Goal: Information Seeking & Learning: Learn about a topic

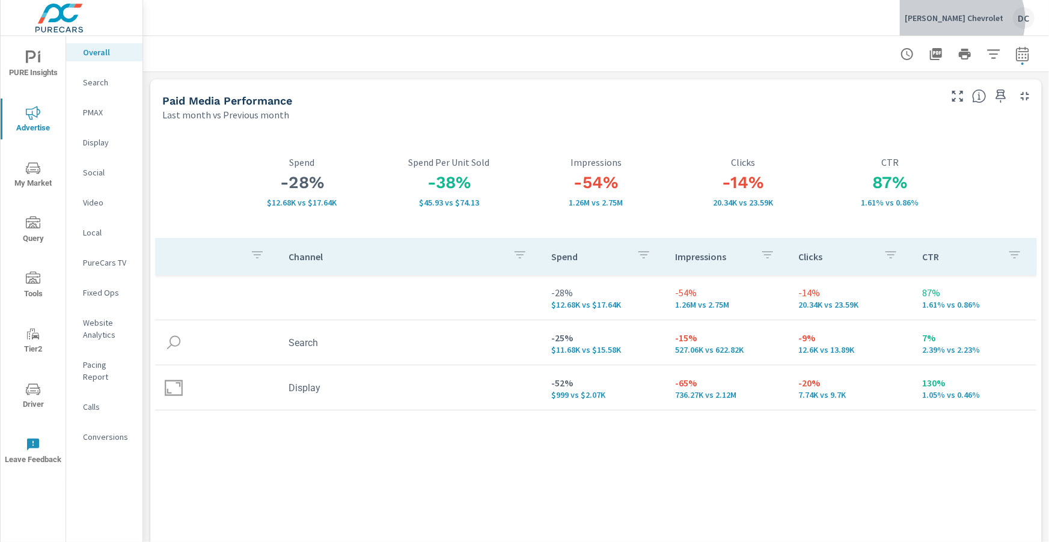
click at [983, 20] on p "Bob Brown Chevrolet" at bounding box center [954, 18] width 99 height 11
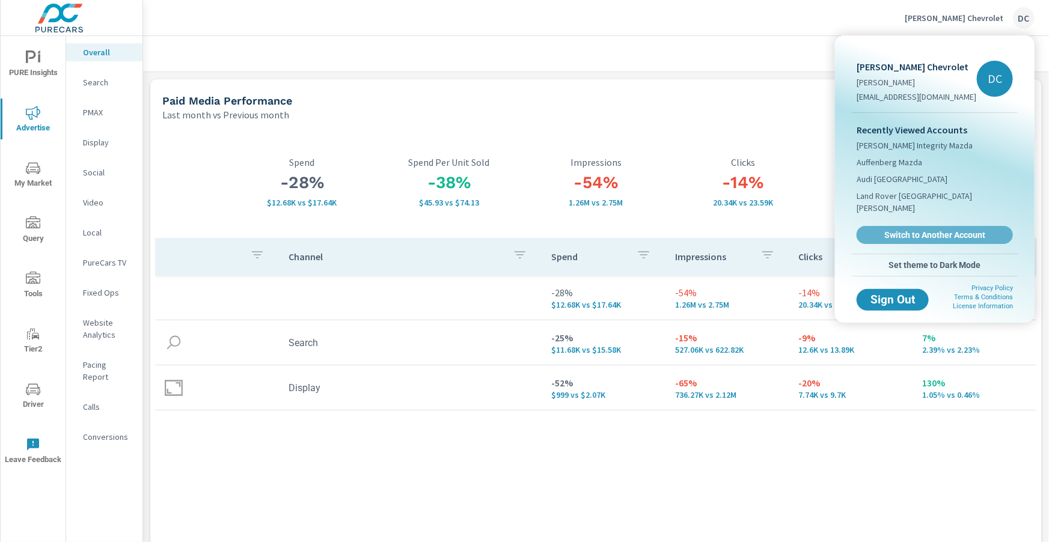
click at [922, 230] on span "Switch to Another Account" at bounding box center [935, 235] width 143 height 11
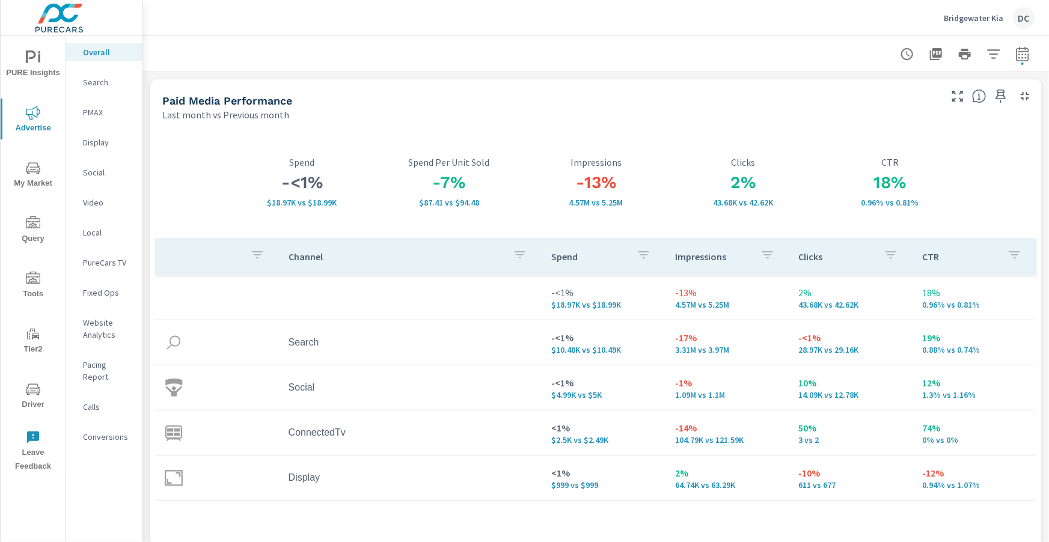
click at [96, 109] on p "PMAX" at bounding box center [108, 112] width 50 height 12
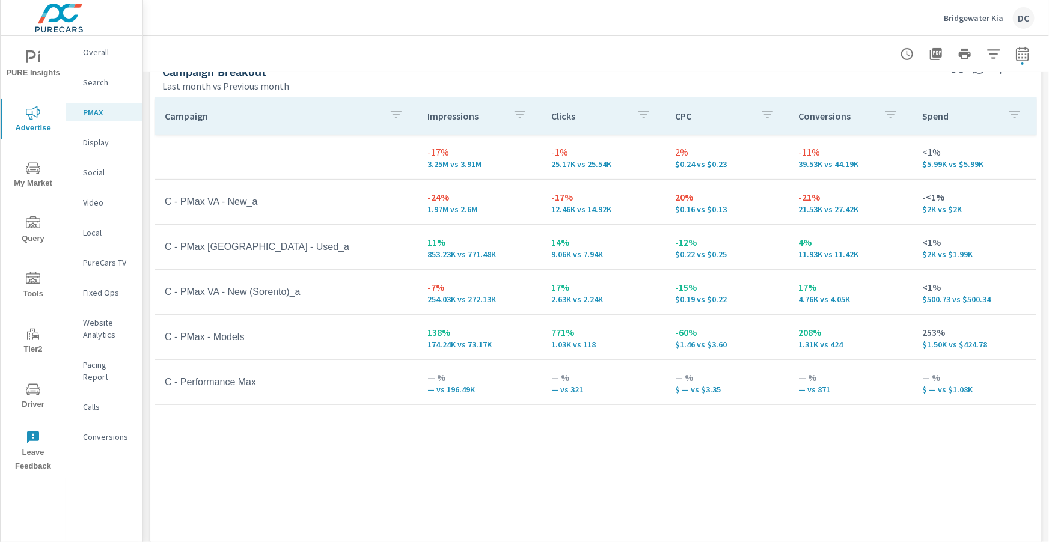
scroll to position [160, 0]
click at [1025, 54] on icon "button" at bounding box center [1023, 54] width 14 height 14
select select "Last month"
select select "Previous month"
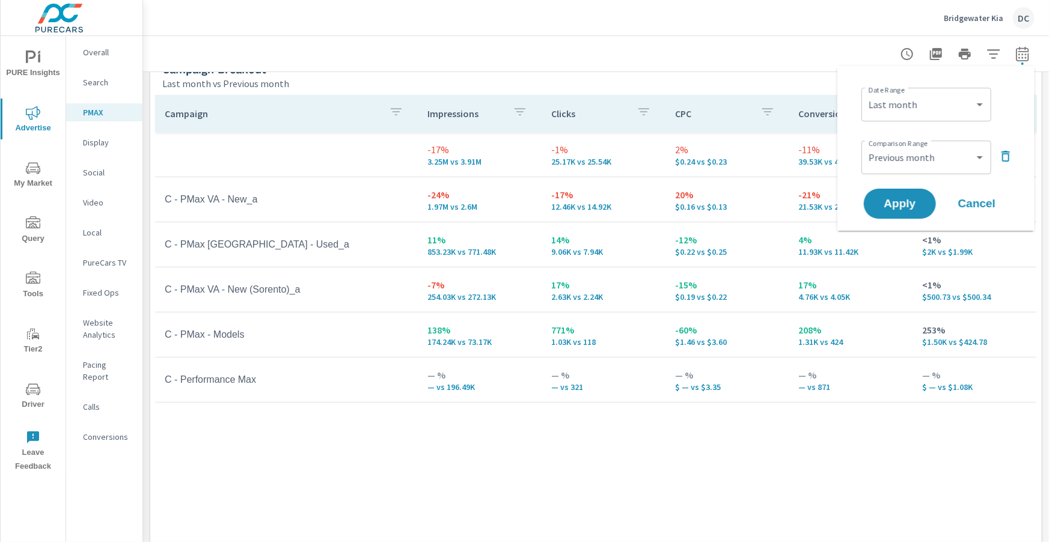
click at [999, 156] on icon "button" at bounding box center [1006, 156] width 14 height 14
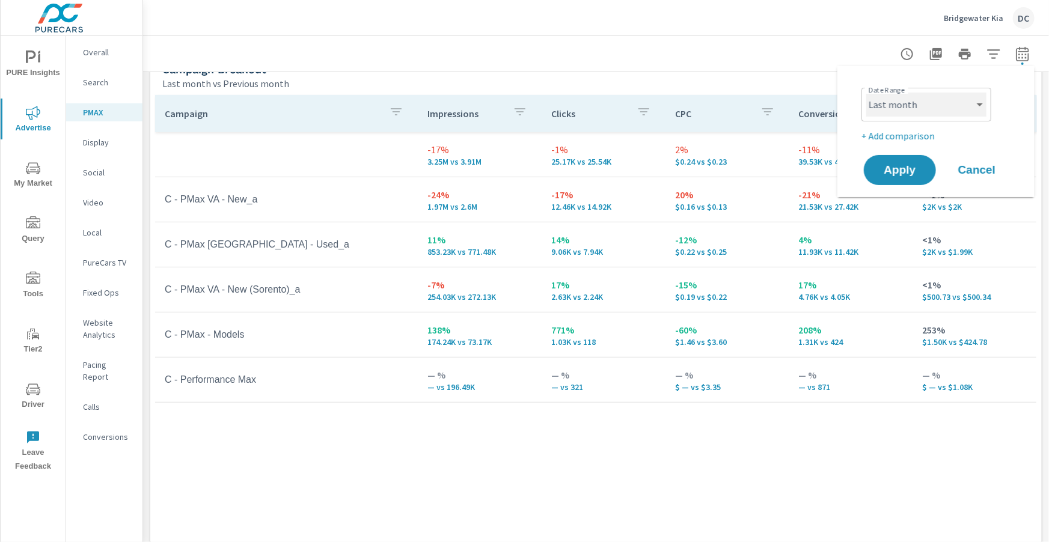
click at [965, 112] on select "Custom Yesterday Last week Last 7 days Last 14 days Last 30 days Last 45 days L…" at bounding box center [927, 105] width 120 height 24
click at [867, 93] on select "Custom Yesterday Last week Last 7 days Last 14 days Last 30 days Last 45 days L…" at bounding box center [927, 105] width 120 height 24
select select "Month to date"
click at [920, 158] on button "Apply" at bounding box center [900, 170] width 75 height 31
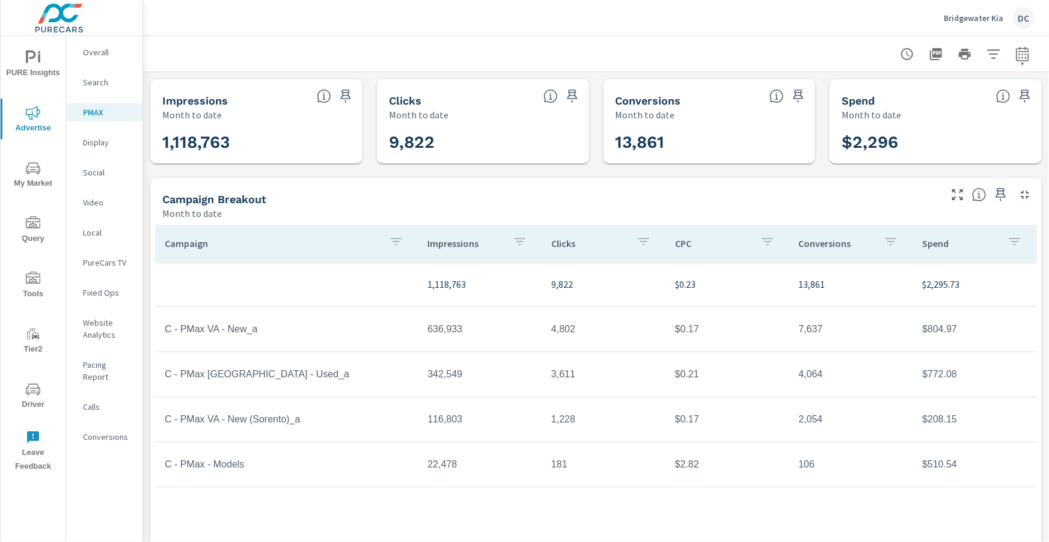
scroll to position [23, 0]
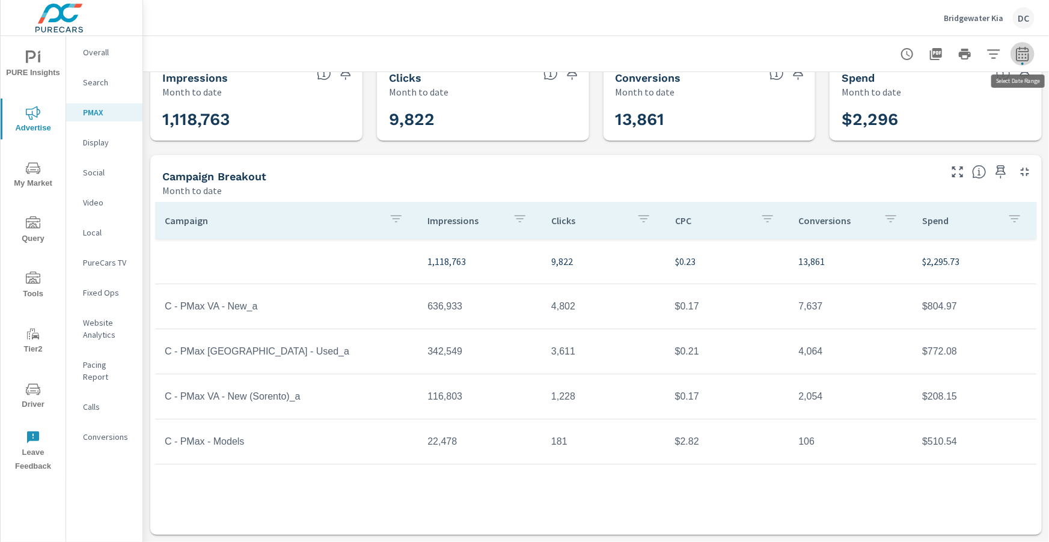
click at [1030, 58] on button "button" at bounding box center [1023, 54] width 24 height 24
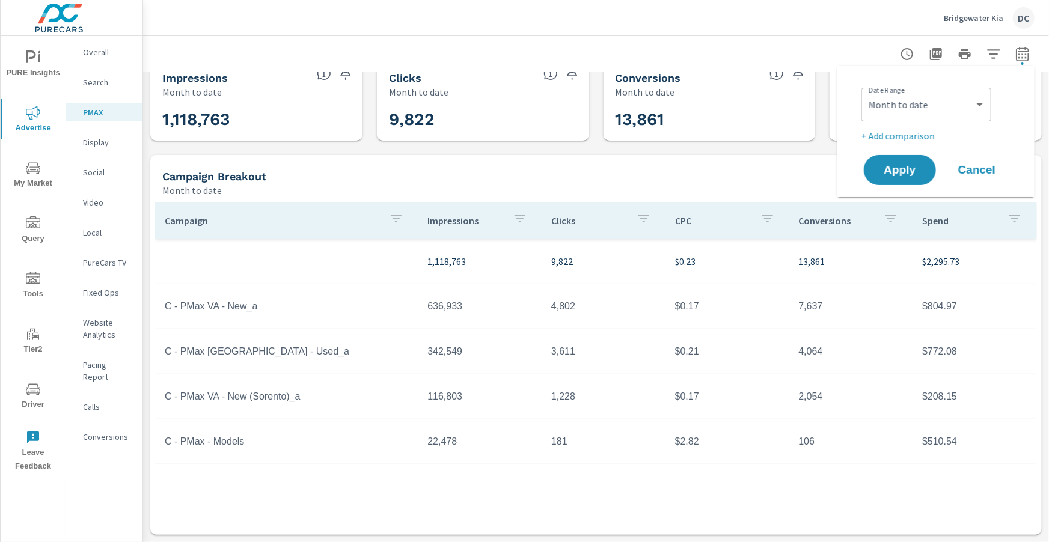
click at [987, 105] on div "Custom Yesterday Last week Last 7 days Last 14 days Last 30 days Last 45 days L…" at bounding box center [927, 105] width 130 height 34
click at [967, 109] on select "Custom Yesterday Last week Last 7 days Last 14 days Last 30 days Last 45 days L…" at bounding box center [927, 105] width 120 height 24
click at [867, 93] on select "Custom Yesterday Last week Last 7 days Last 14 days Last 30 days Last 45 days L…" at bounding box center [927, 105] width 120 height 24
select select "Last month"
click at [911, 166] on span "Apply" at bounding box center [900, 170] width 49 height 11
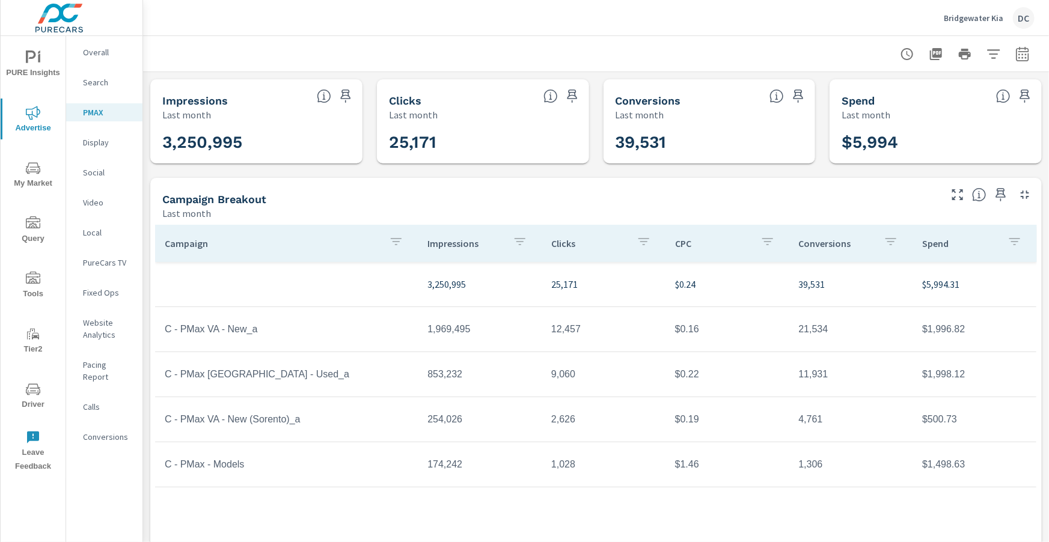
click at [46, 165] on span "My Market" at bounding box center [33, 175] width 58 height 29
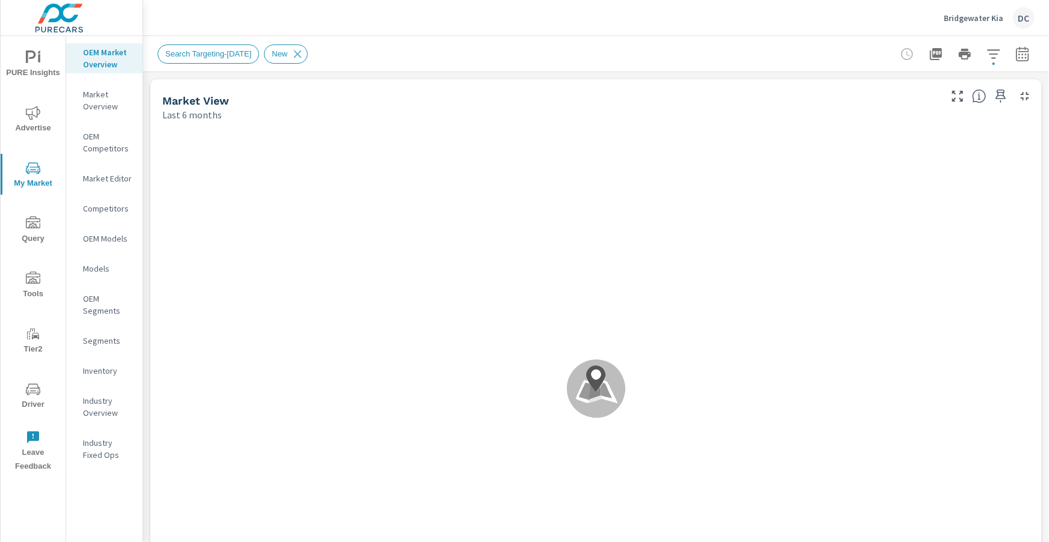
scroll to position [325, 0]
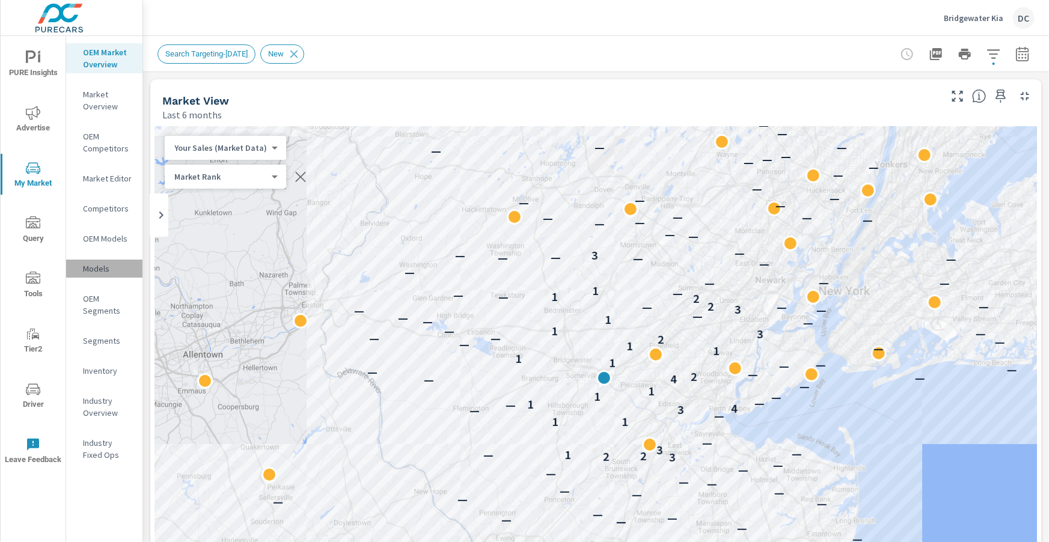
click at [108, 265] on p "Models" at bounding box center [108, 269] width 50 height 12
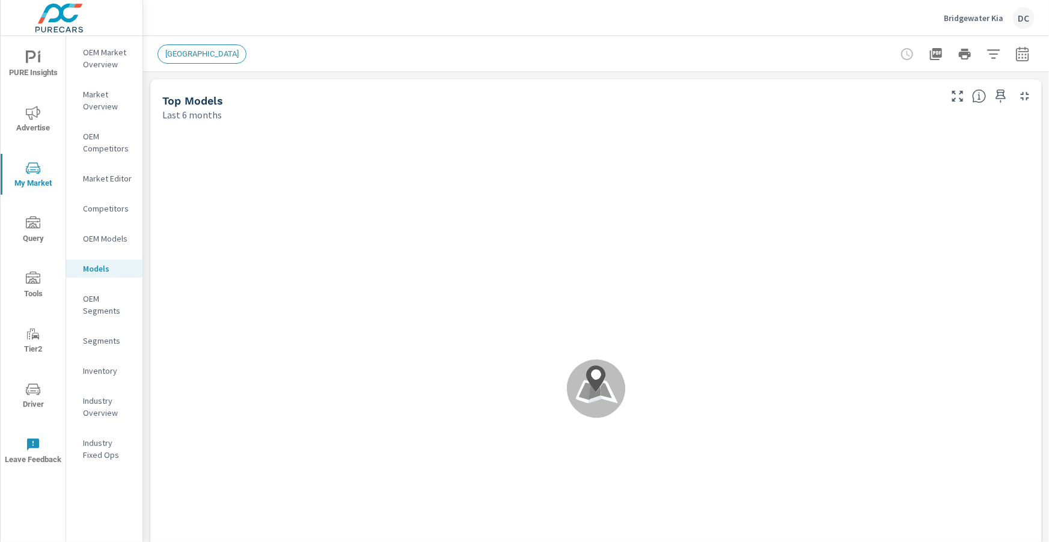
click at [102, 70] on p "OEM Market Overview" at bounding box center [108, 58] width 50 height 24
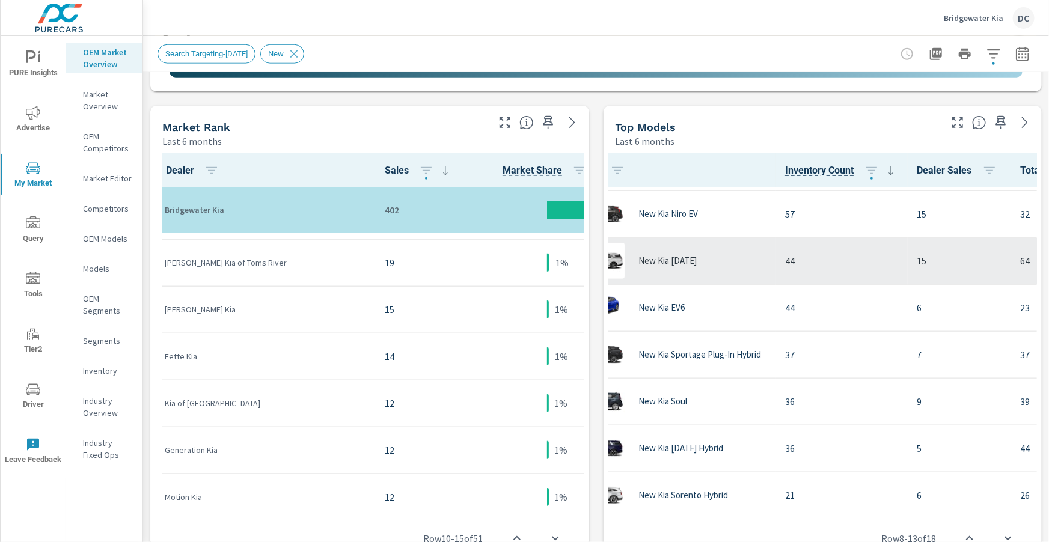
scroll to position [325, 48]
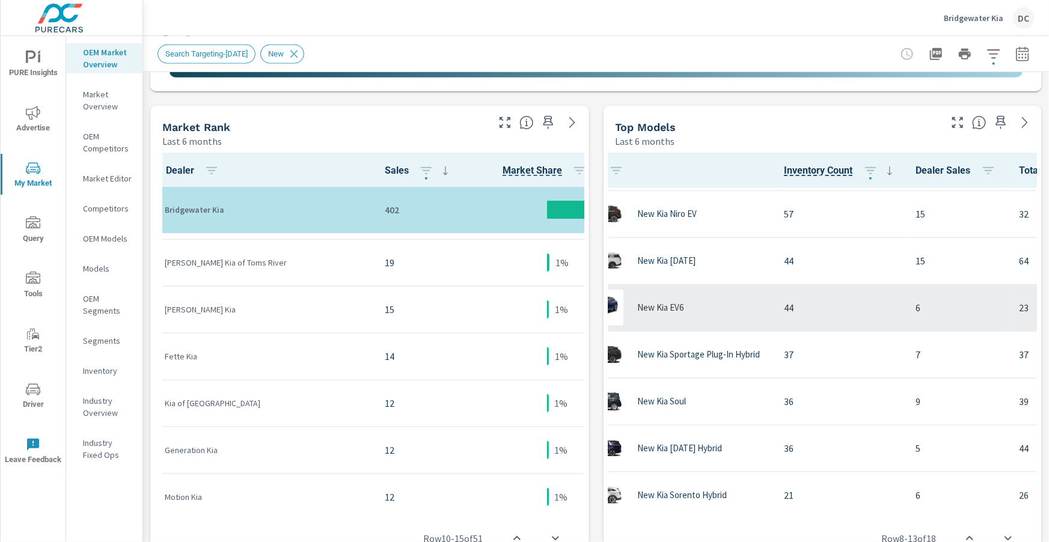
click at [686, 301] on div "New Kia EV6" at bounding box center [668, 308] width 195 height 36
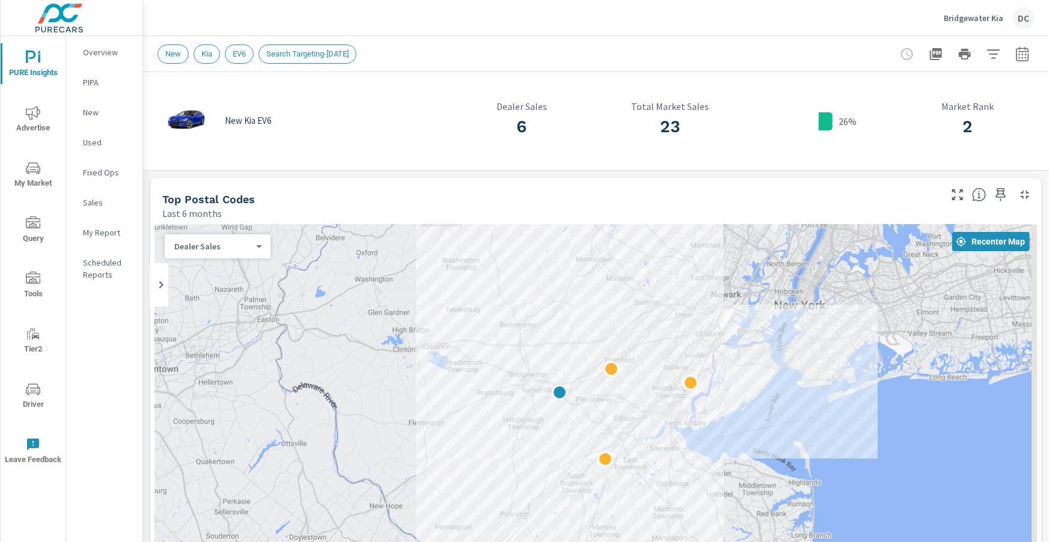
drag, startPoint x: 873, startPoint y: 324, endPoint x: 825, endPoint y: 237, distance: 99.3
click at [825, 237] on div at bounding box center [596, 469] width 882 height 488
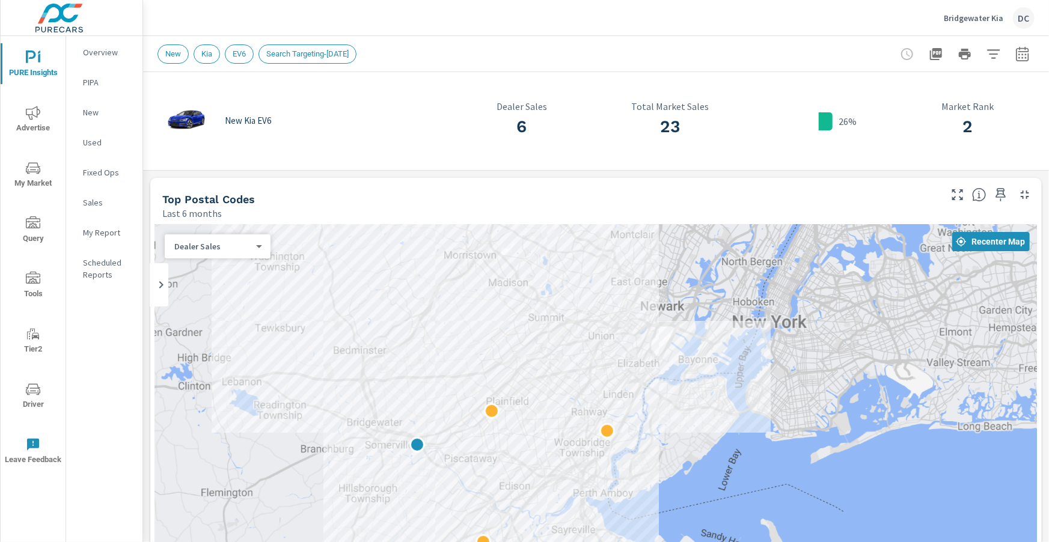
click at [874, 284] on div at bounding box center [596, 469] width 882 height 488
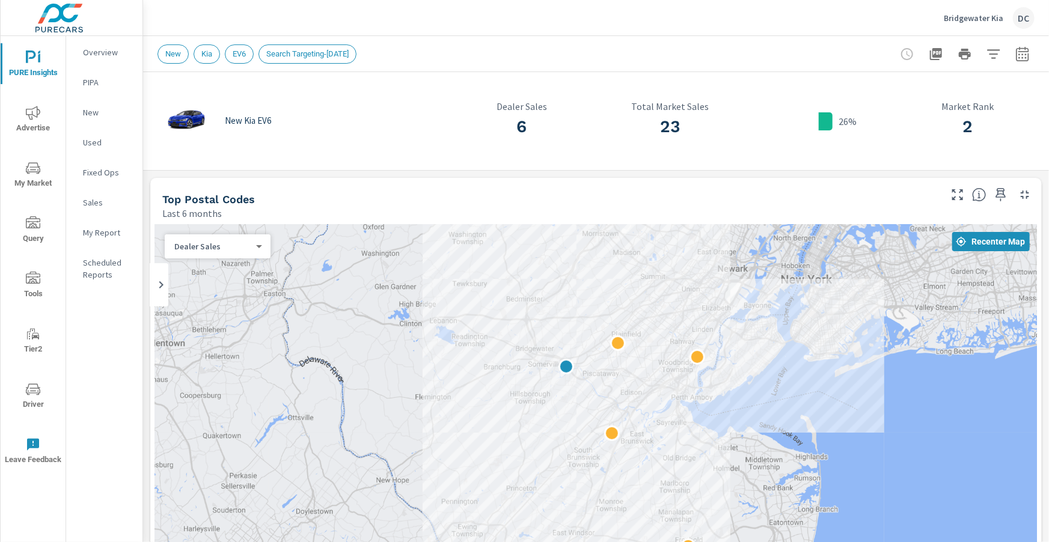
click at [876, 261] on div at bounding box center [596, 469] width 882 height 488
click at [873, 309] on div at bounding box center [596, 469] width 882 height 488
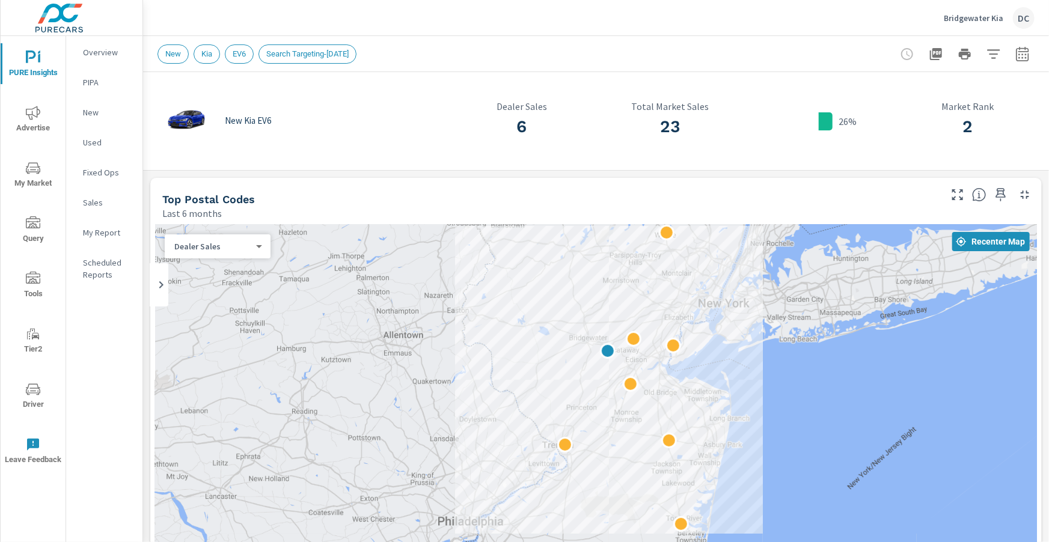
drag, startPoint x: 957, startPoint y: 334, endPoint x: 824, endPoint y: 340, distance: 132.4
click at [828, 340] on div at bounding box center [596, 469] width 882 height 488
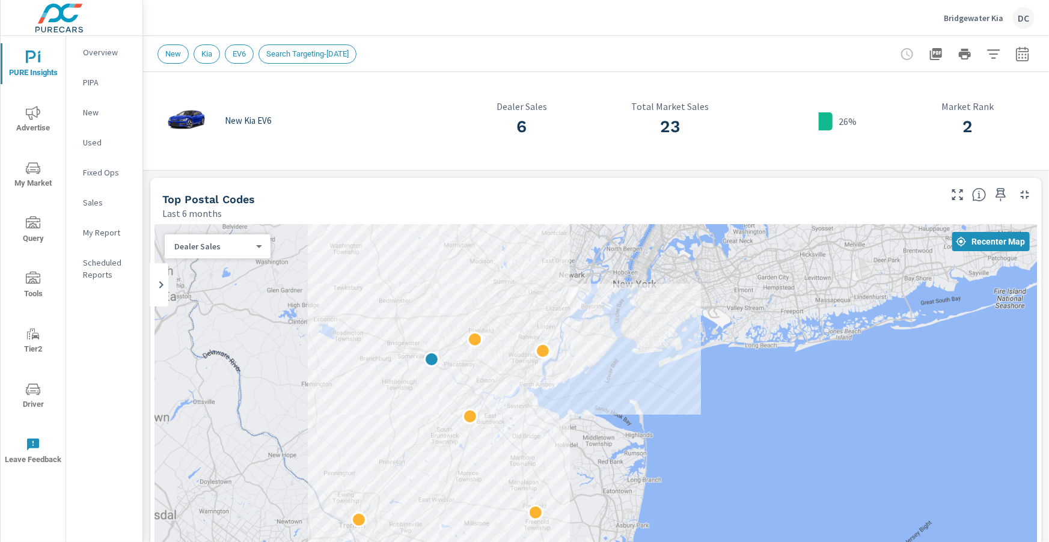
click at [799, 325] on div at bounding box center [596, 469] width 882 height 488
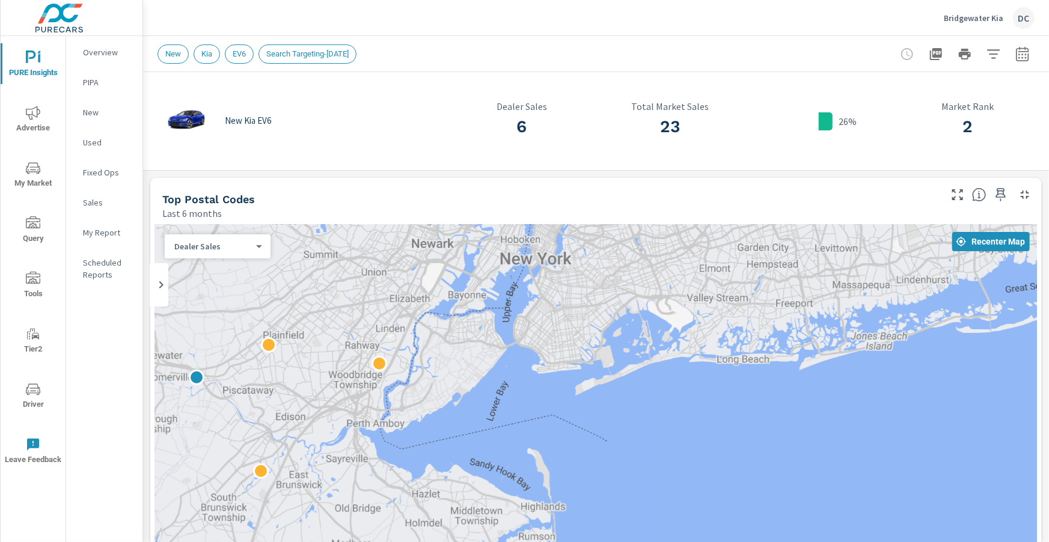
drag, startPoint x: 800, startPoint y: 325, endPoint x: 808, endPoint y: 325, distance: 7.8
click at [808, 325] on div at bounding box center [596, 469] width 882 height 488
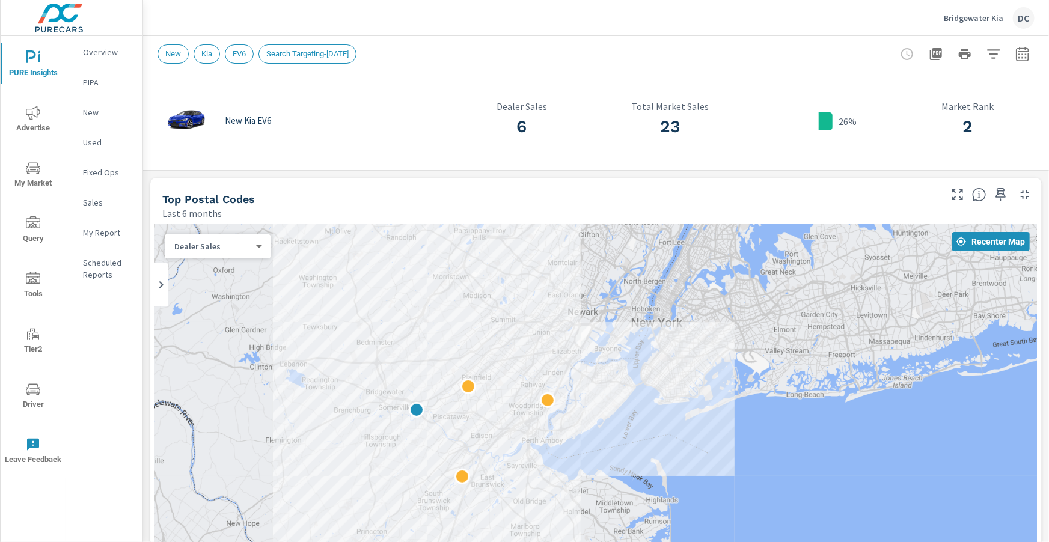
drag, startPoint x: 800, startPoint y: 321, endPoint x: 846, endPoint y: 366, distance: 63.8
click at [846, 366] on div at bounding box center [596, 469] width 882 height 488
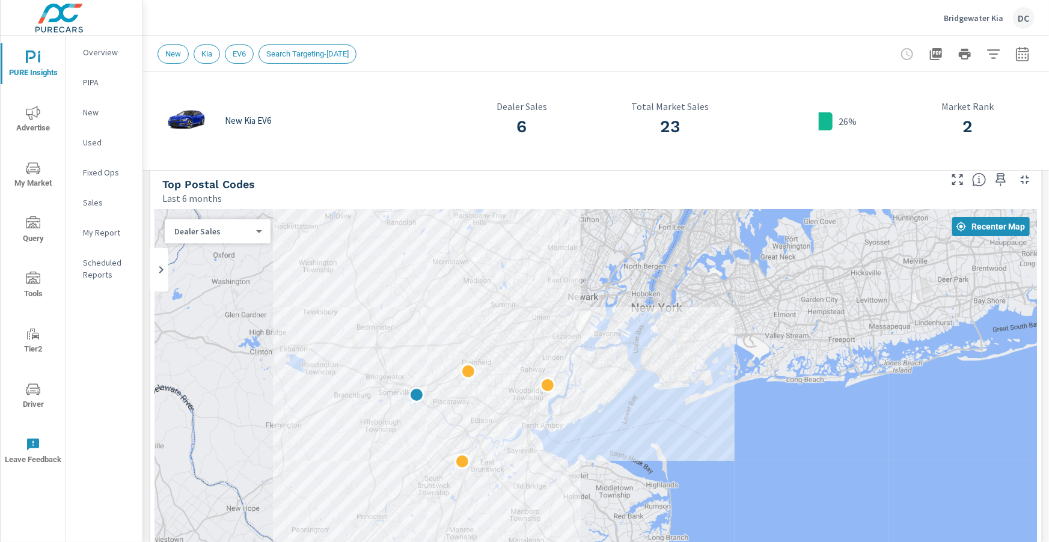
click at [1024, 54] on icon "button" at bounding box center [1023, 56] width 8 height 5
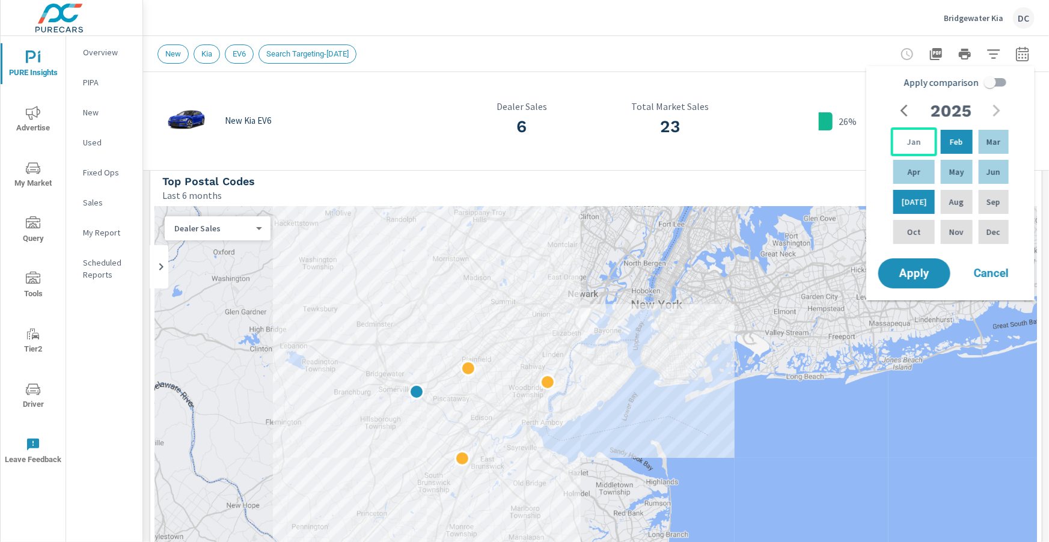
scroll to position [19, 0]
click at [915, 138] on p "Jan" at bounding box center [914, 142] width 14 height 12
click at [913, 192] on div "Jul" at bounding box center [914, 202] width 46 height 29
click at [920, 271] on span "Apply" at bounding box center [914, 273] width 49 height 11
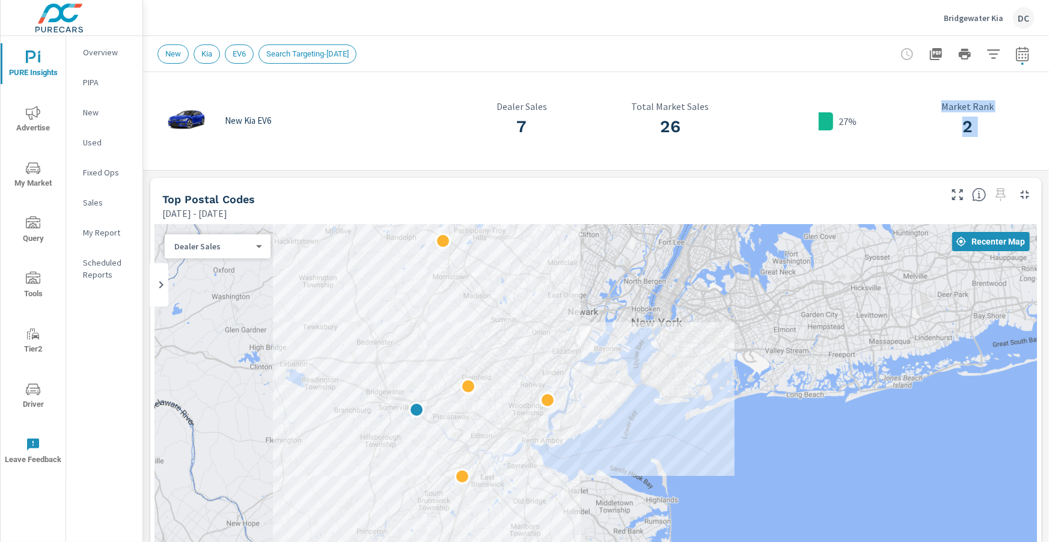
drag, startPoint x: 757, startPoint y: 179, endPoint x: 763, endPoint y: 153, distance: 26.5
drag, startPoint x: 755, startPoint y: 195, endPoint x: 696, endPoint y: 210, distance: 60.2
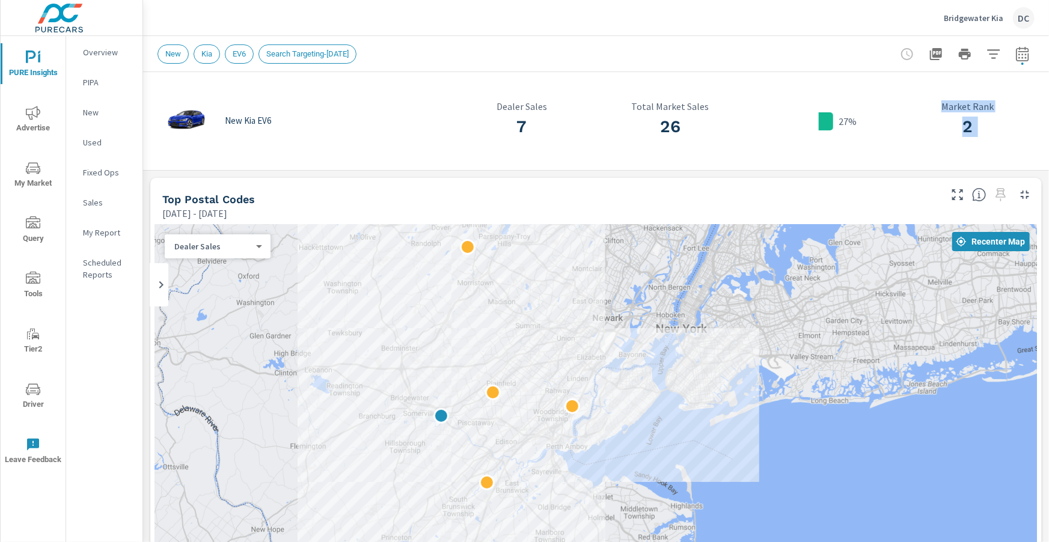
drag, startPoint x: 674, startPoint y: 275, endPoint x: 701, endPoint y: 280, distance: 26.8
click at [701, 280] on div at bounding box center [596, 469] width 882 height 488
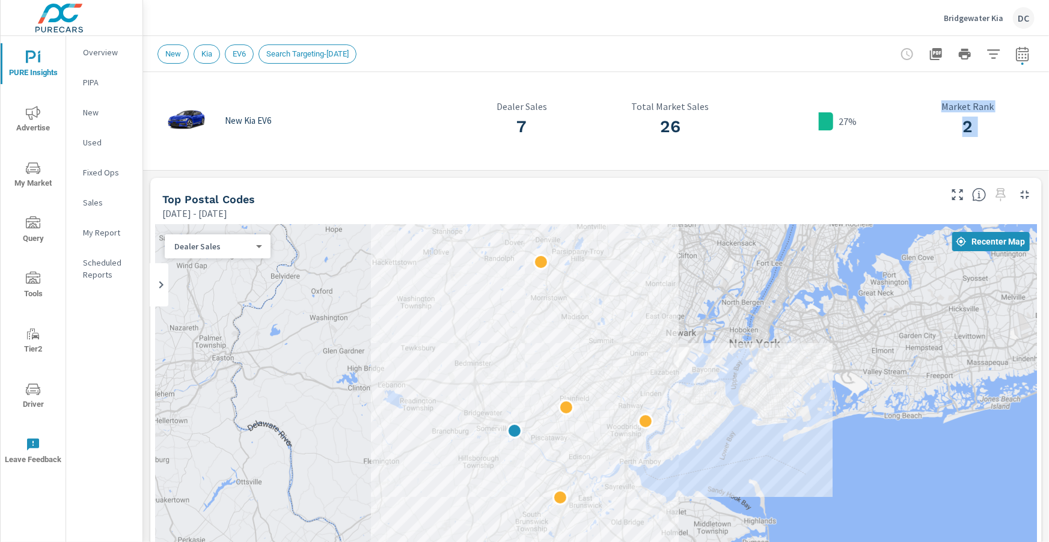
drag, startPoint x: 711, startPoint y: 330, endPoint x: 766, endPoint y: 348, distance: 58.2
click at [789, 347] on div at bounding box center [596, 469] width 882 height 488
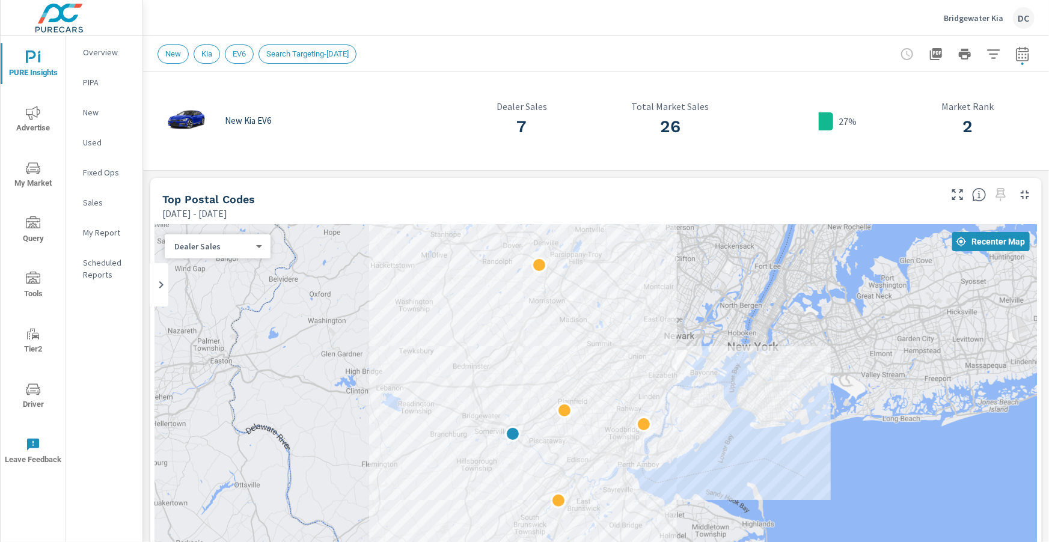
click at [257, 252] on div "Dealer Sales 0 ​" at bounding box center [218, 247] width 106 height 24
click at [257, 248] on body "PURE Insights Advertise My Market Query Tools Tier2 Driver Leave Feedback Overv…" at bounding box center [524, 271] width 1049 height 542
click at [1021, 52] on div at bounding box center [524, 271] width 1049 height 542
click at [1021, 55] on icon "button" at bounding box center [1023, 54] width 14 height 14
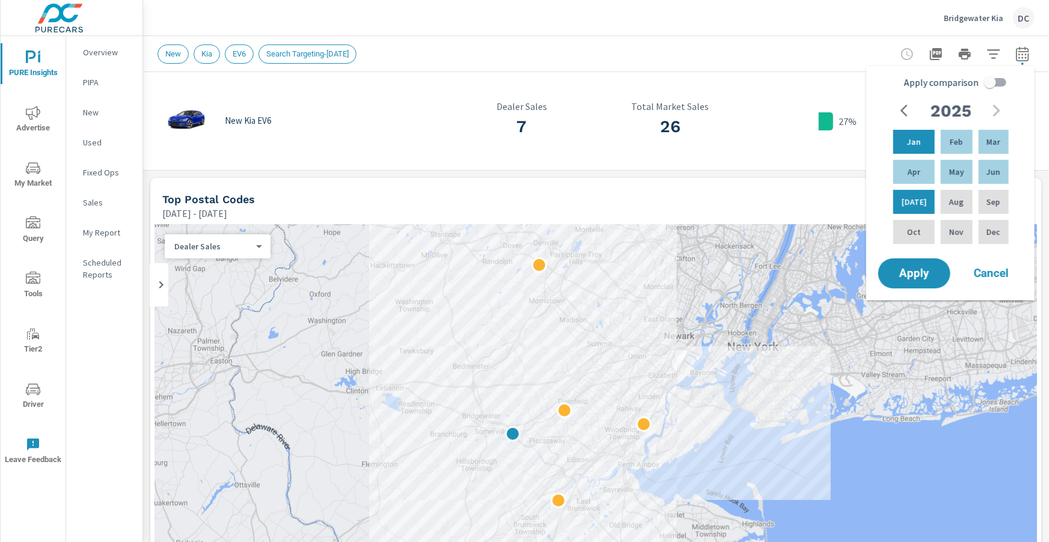
click at [989, 82] on input "Apply comparison" at bounding box center [990, 82] width 69 height 23
checkbox input "true"
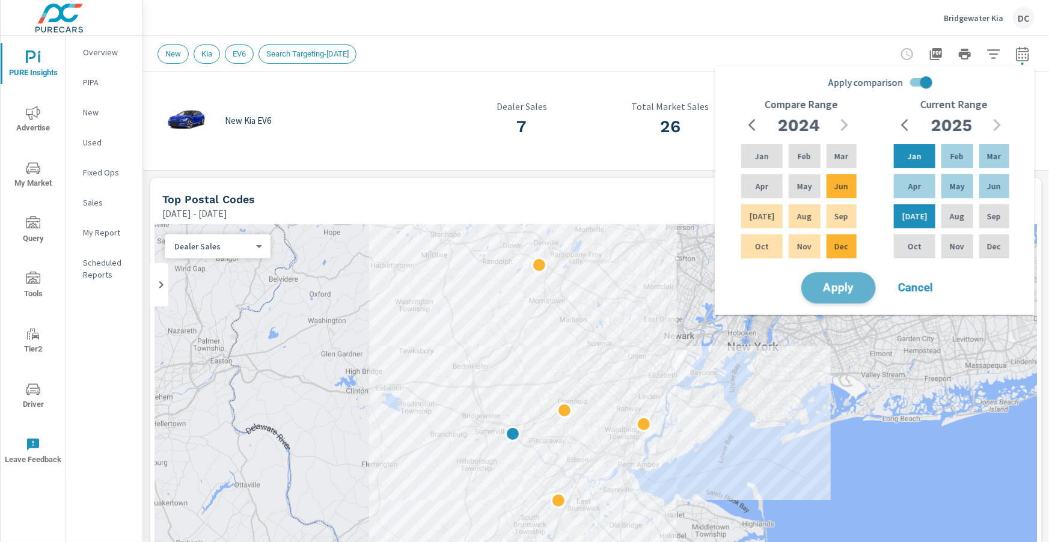
click at [859, 284] on span "Apply" at bounding box center [838, 288] width 49 height 11
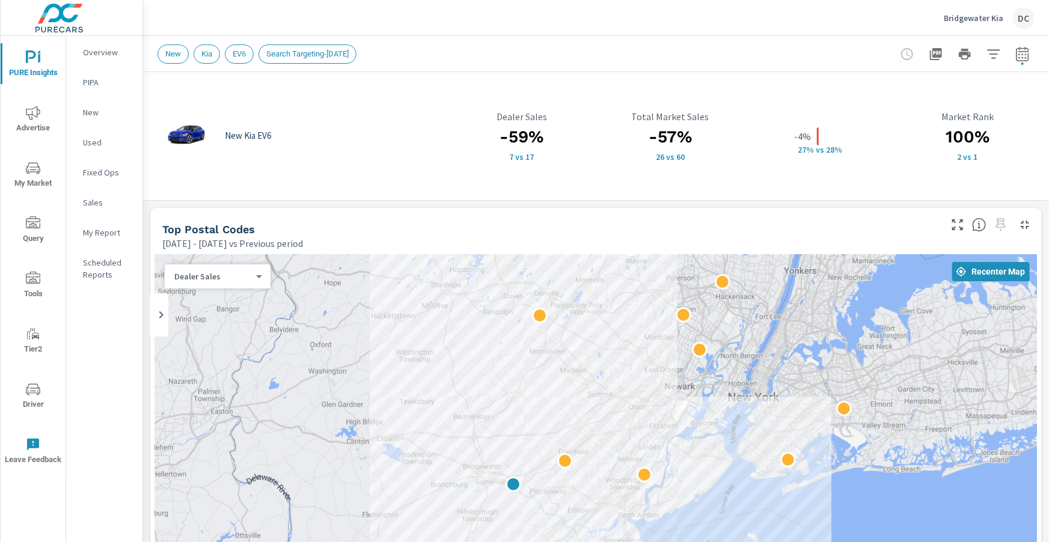
drag, startPoint x: 966, startPoint y: 321, endPoint x: 966, endPoint y: 251, distance: 70.4
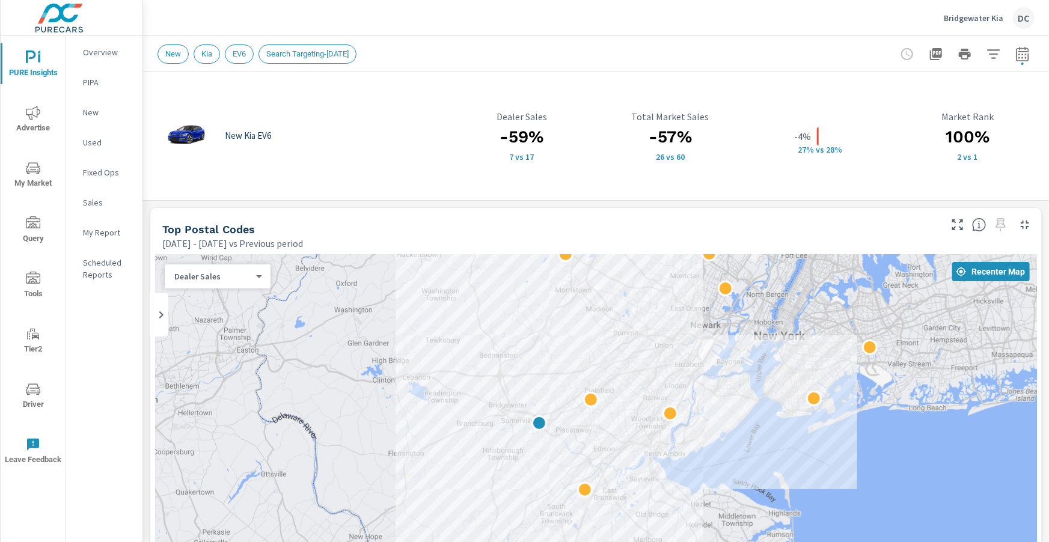
drag, startPoint x: 886, startPoint y: 328, endPoint x: 909, endPoint y: 274, distance: 59.0
click at [39, 108] on icon "nav menu" at bounding box center [33, 113] width 14 height 14
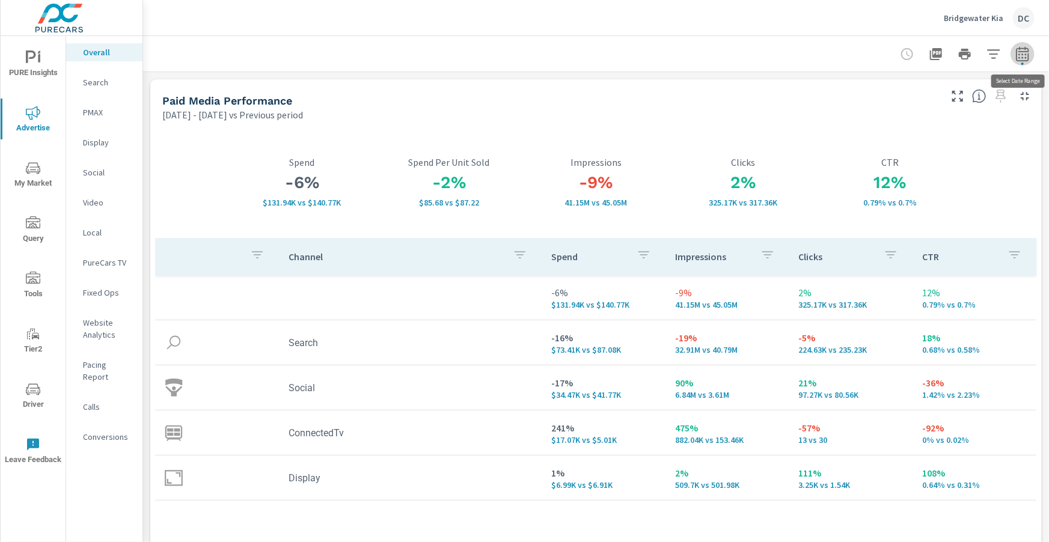
click at [1022, 63] on span "button" at bounding box center [1023, 64] width 2 height 2
select select "Previous period"
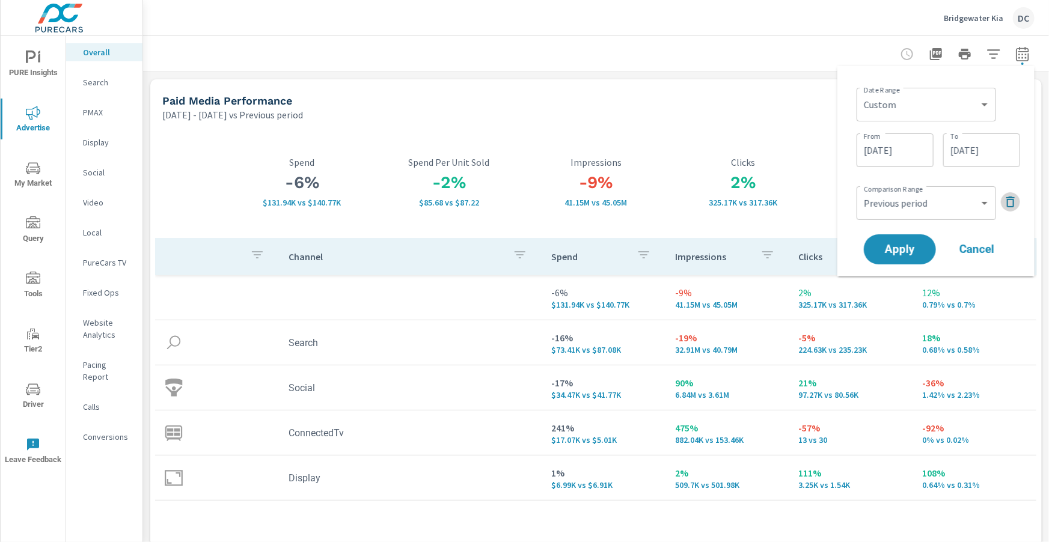
click at [1004, 198] on icon "button" at bounding box center [1011, 202] width 14 height 14
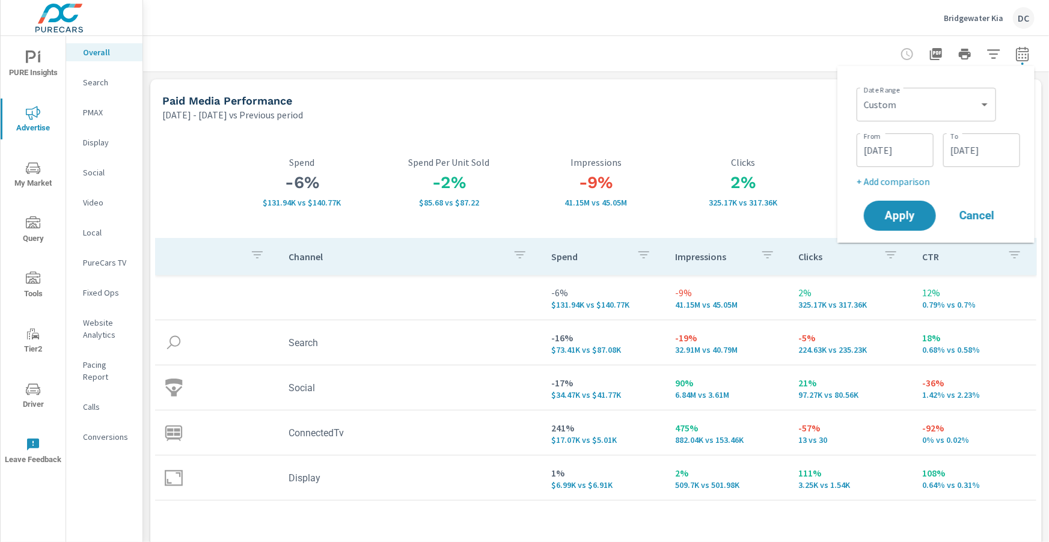
click at [992, 108] on div "Custom Yesterday Last week Last 7 days Last 14 days Last 30 days Last 45 days L…" at bounding box center [927, 105] width 140 height 34
click at [986, 107] on select "Custom Yesterday Last week Last 7 days Last 14 days Last 30 days Last 45 days L…" at bounding box center [927, 105] width 130 height 24
click at [862, 93] on select "Custom Yesterday Last week Last 7 days Last 14 days Last 30 days Last 45 days L…" at bounding box center [927, 105] width 130 height 24
select select "Last month"
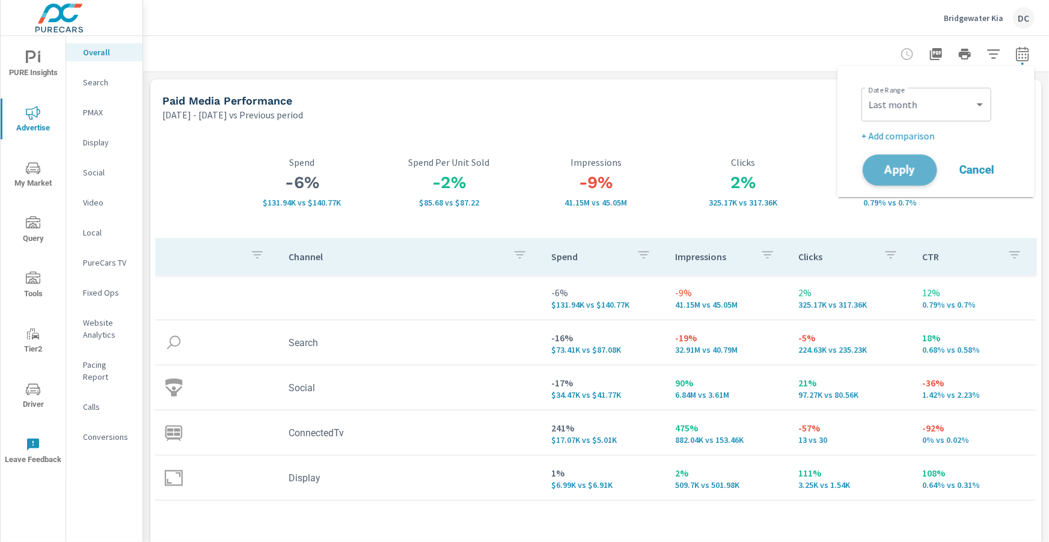
click at [906, 182] on button "Apply" at bounding box center [900, 170] width 75 height 31
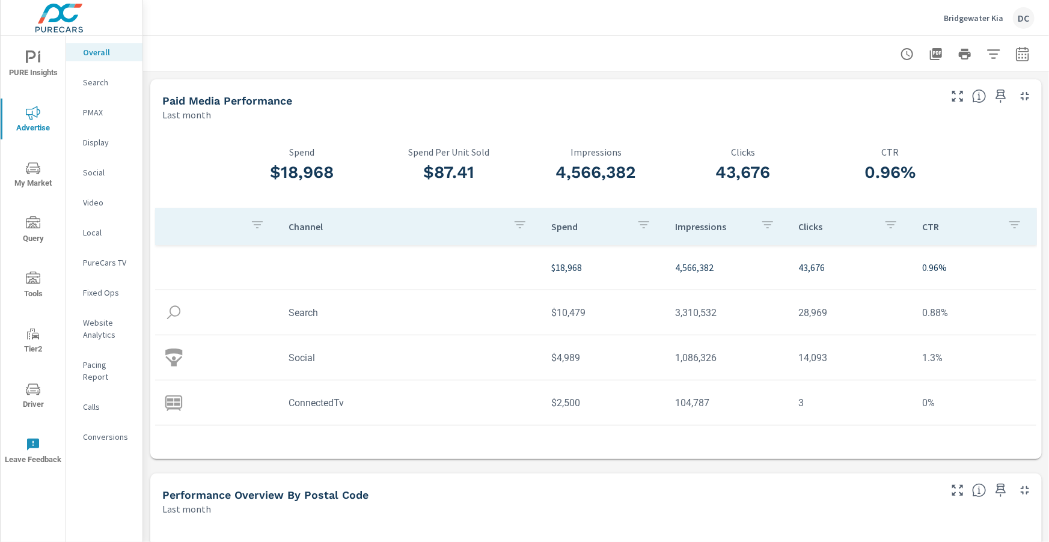
scroll to position [35, 0]
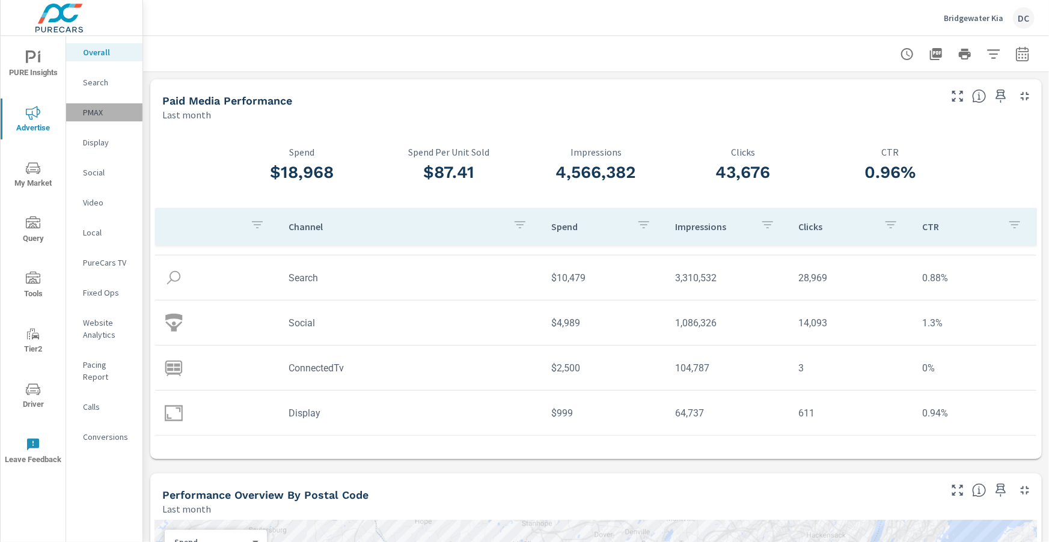
click at [103, 112] on p "PMAX" at bounding box center [108, 112] width 50 height 12
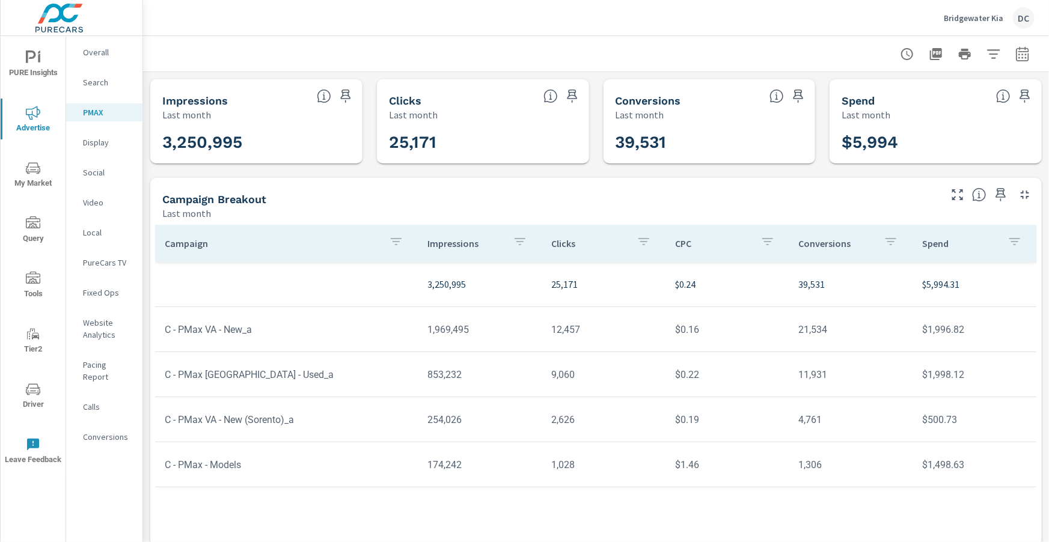
scroll to position [23, 0]
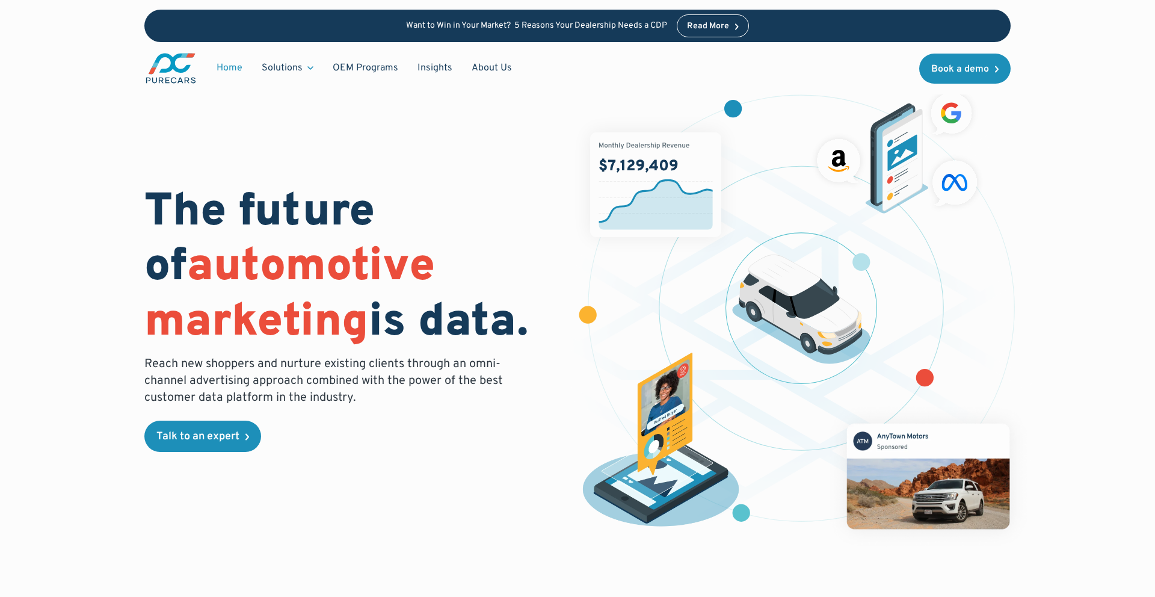
click at [473, 21] on p "Want to Win in Your Market? 5 Reasons Your Dealership Needs a CDP" at bounding box center [536, 26] width 261 height 10
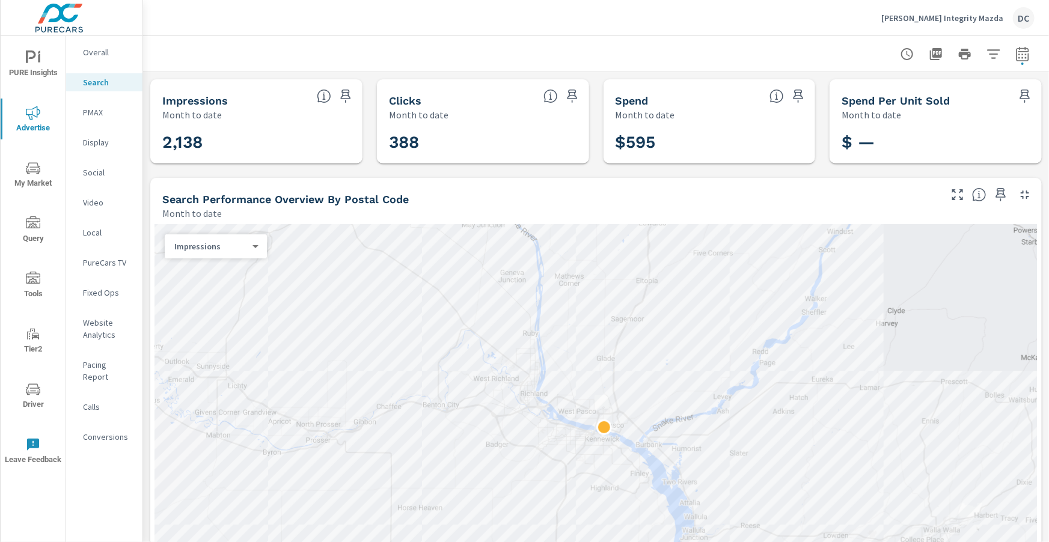
scroll to position [42, 0]
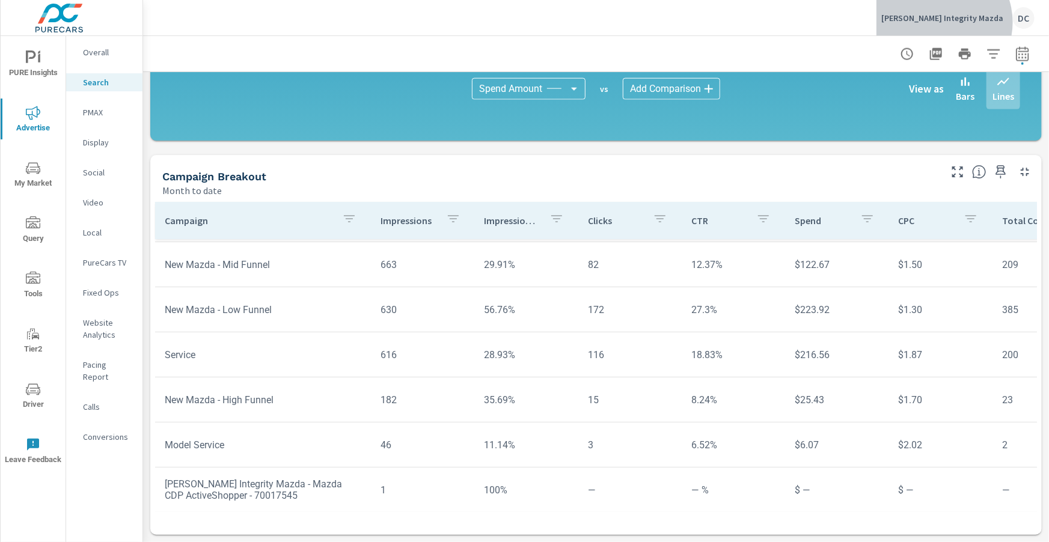
click at [969, 22] on p "McCurley Integrity Mazda" at bounding box center [943, 18] width 122 height 11
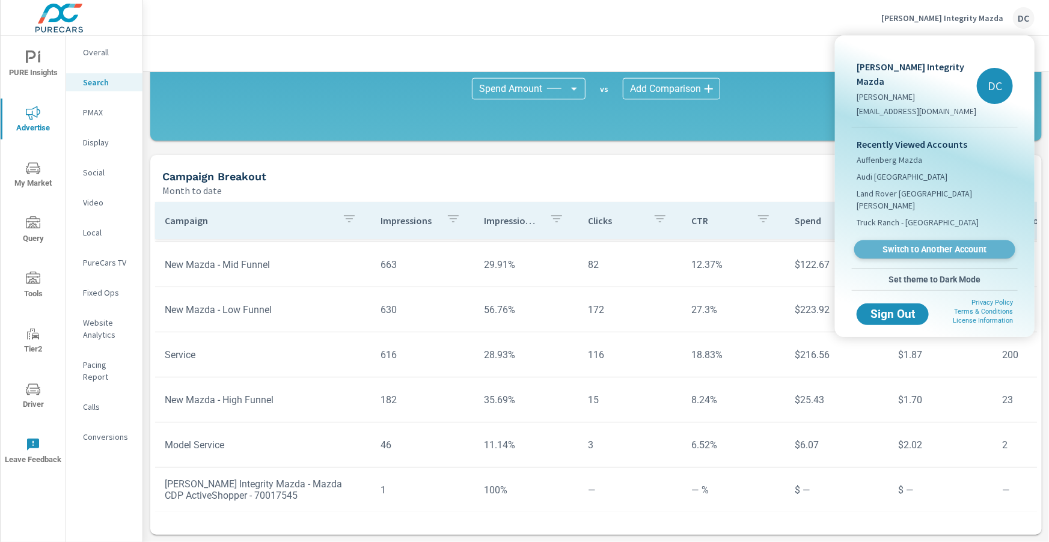
click at [945, 244] on span "Switch to Another Account" at bounding box center [934, 249] width 147 height 11
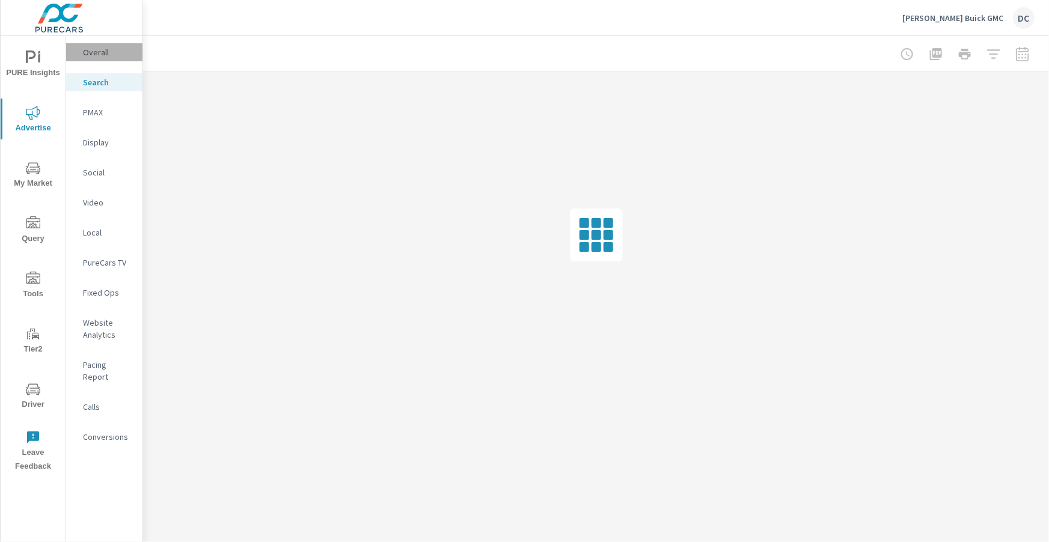
click at [97, 48] on p "Overall" at bounding box center [108, 52] width 50 height 12
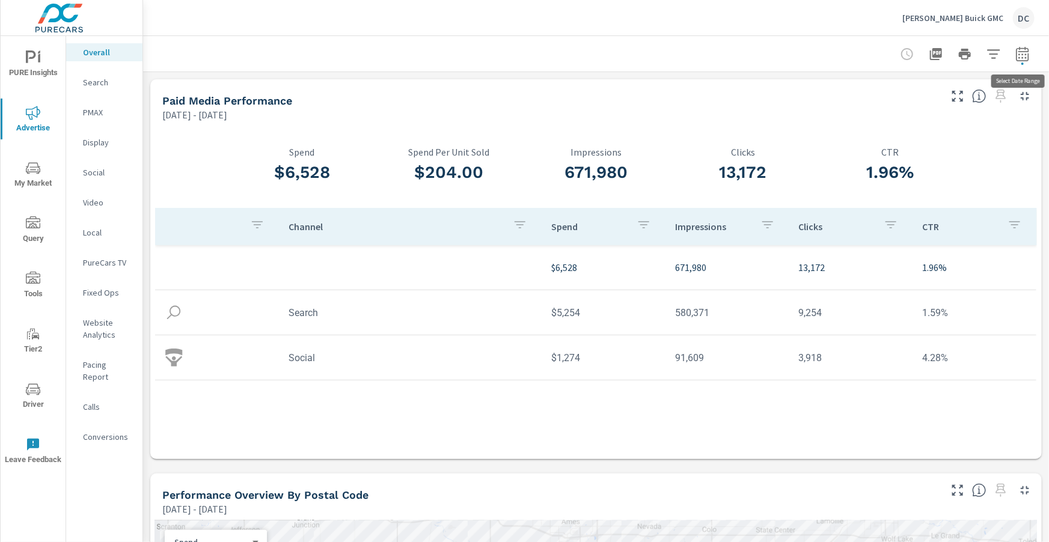
click at [1024, 60] on icon "button" at bounding box center [1022, 53] width 13 height 14
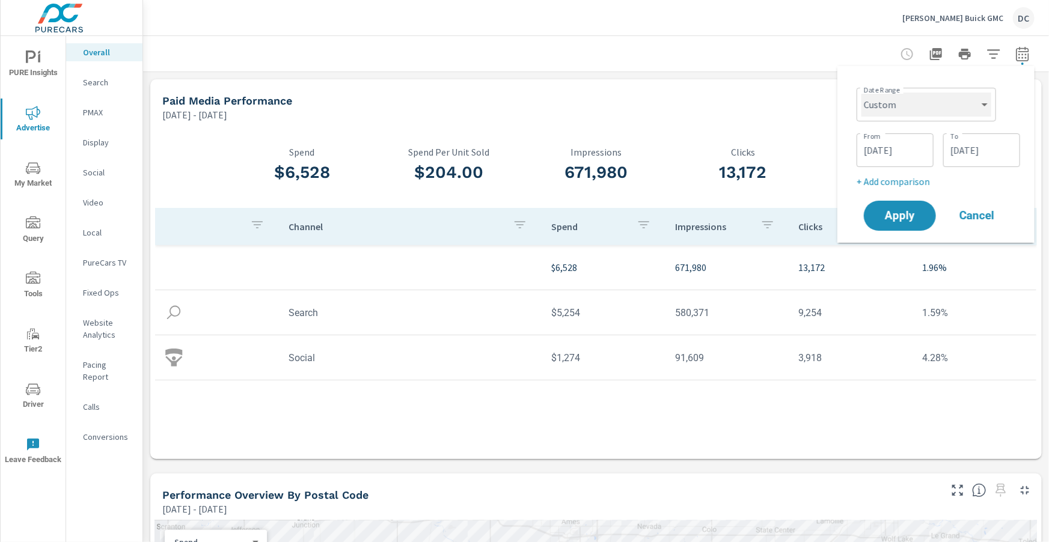
click at [963, 112] on select "Custom Yesterday Last week Last 7 days Last 14 days Last 30 days Last 45 days L…" at bounding box center [927, 105] width 130 height 24
click at [862, 93] on select "Custom Yesterday Last week Last 7 days Last 14 days Last 30 days Last 45 days L…" at bounding box center [927, 105] width 130 height 24
select select "Last month"
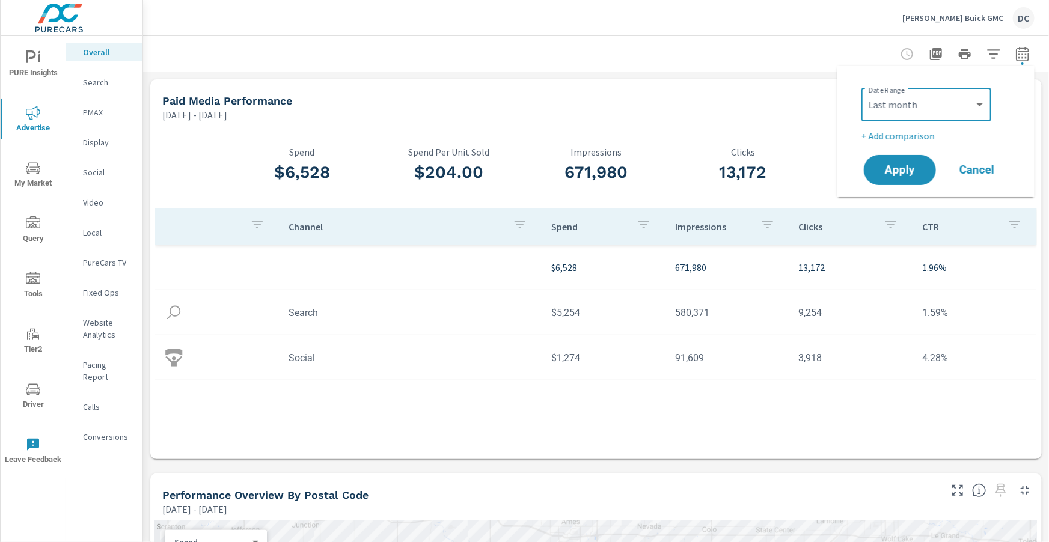
click at [899, 137] on p "+ Add comparison" at bounding box center [939, 136] width 154 height 14
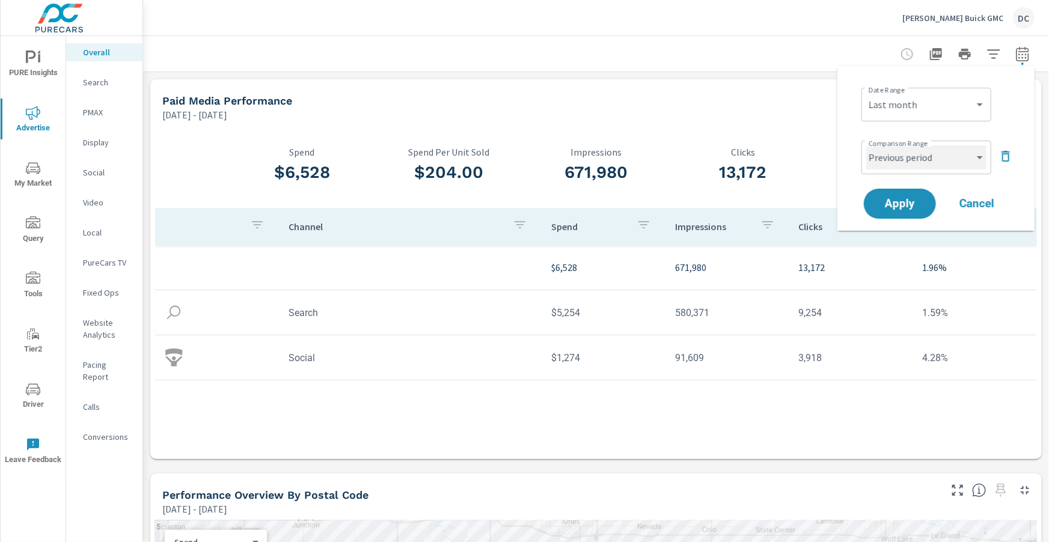
click at [907, 161] on select "Custom Previous period Previous month Previous year" at bounding box center [927, 158] width 120 height 24
click at [867, 146] on select "Custom Previous period Previous month Previous year" at bounding box center [927, 158] width 120 height 24
select select "Previous month"
click at [911, 202] on span "Apply" at bounding box center [900, 203] width 49 height 11
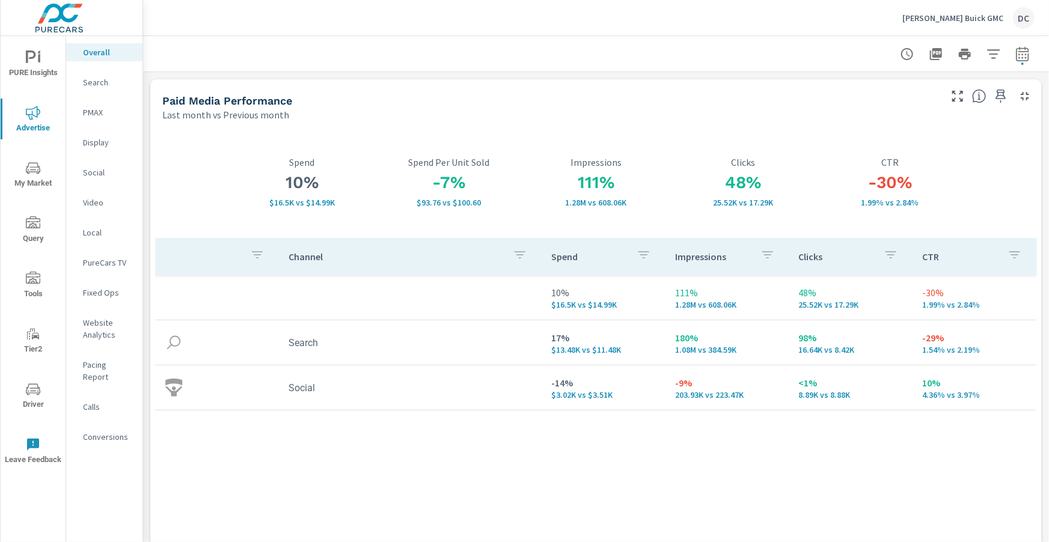
click at [944, 26] on div "Bob Brown Buick GMC DC" at bounding box center [969, 18] width 132 height 22
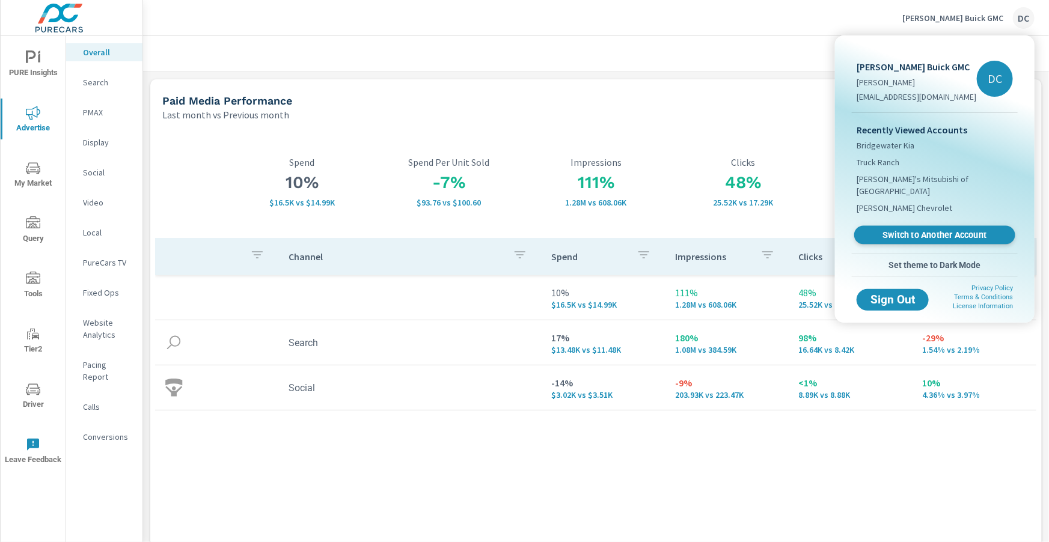
click at [919, 230] on span "Switch to Another Account" at bounding box center [934, 235] width 147 height 11
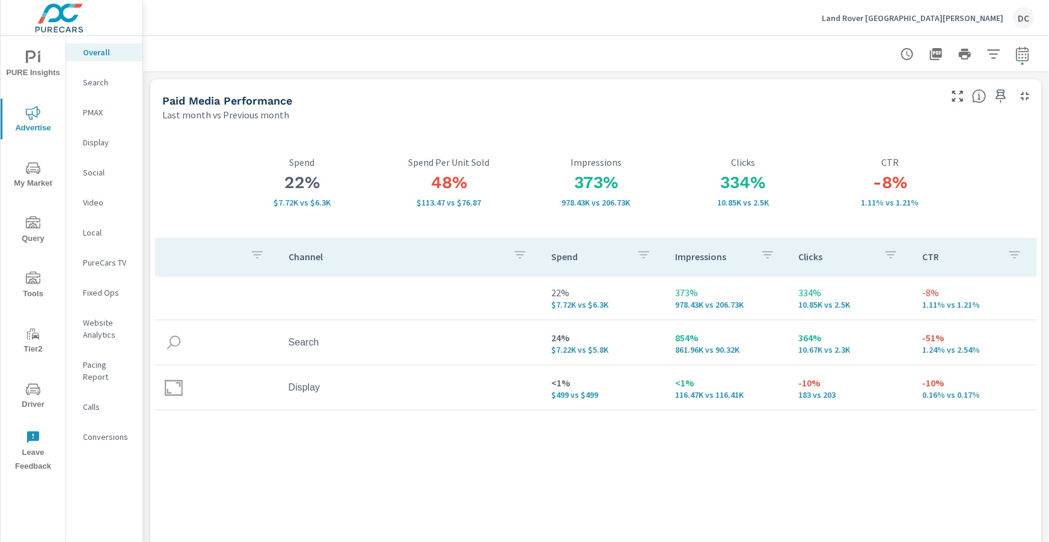
scroll to position [2, 0]
